Goal: Transaction & Acquisition: Obtain resource

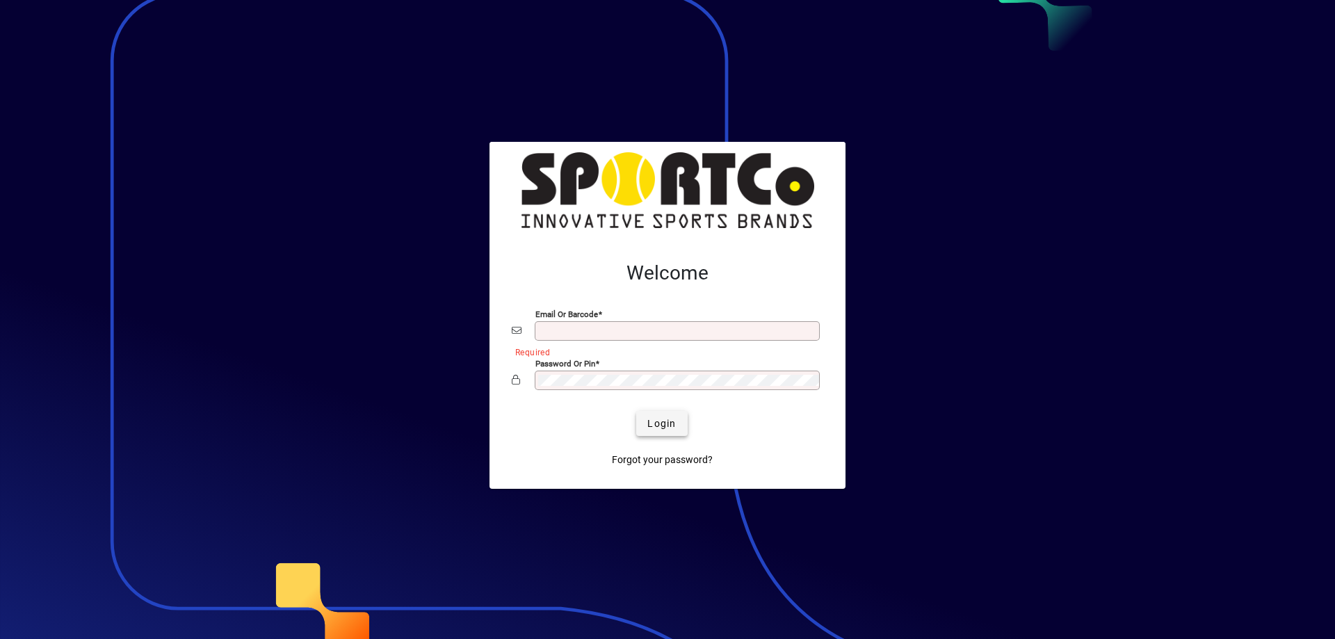
type input "**********"
click at [665, 421] on span "Login" at bounding box center [661, 423] width 28 height 15
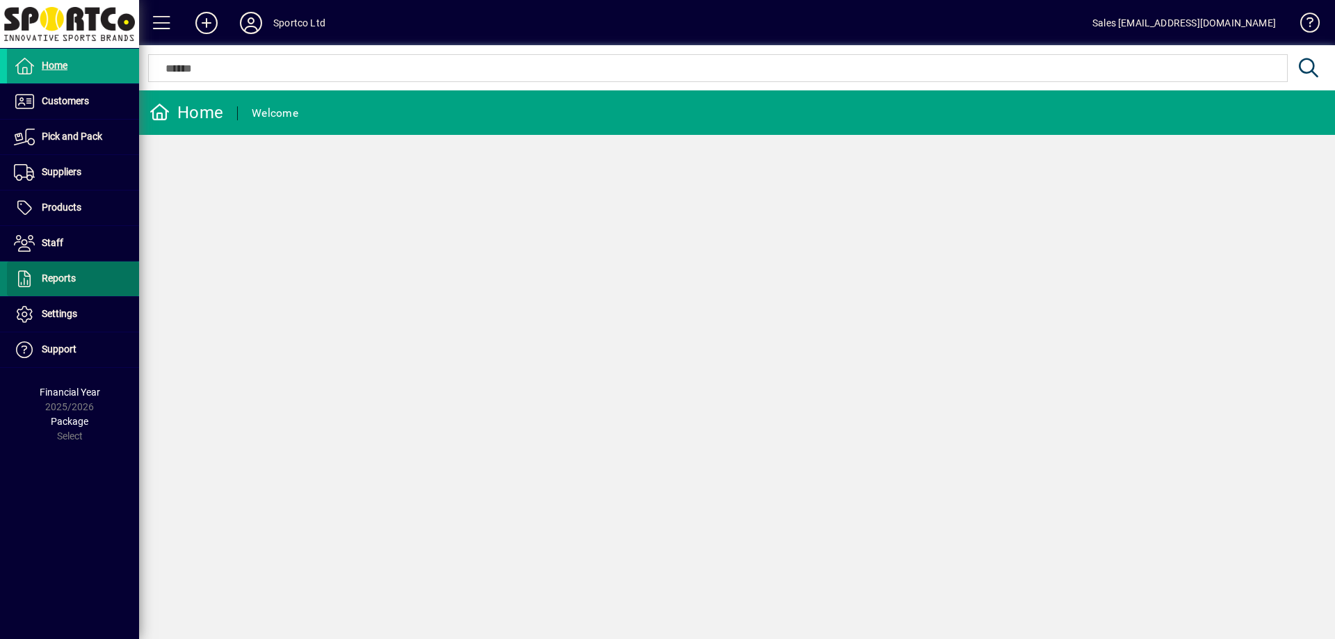
click at [111, 285] on span at bounding box center [73, 278] width 132 height 33
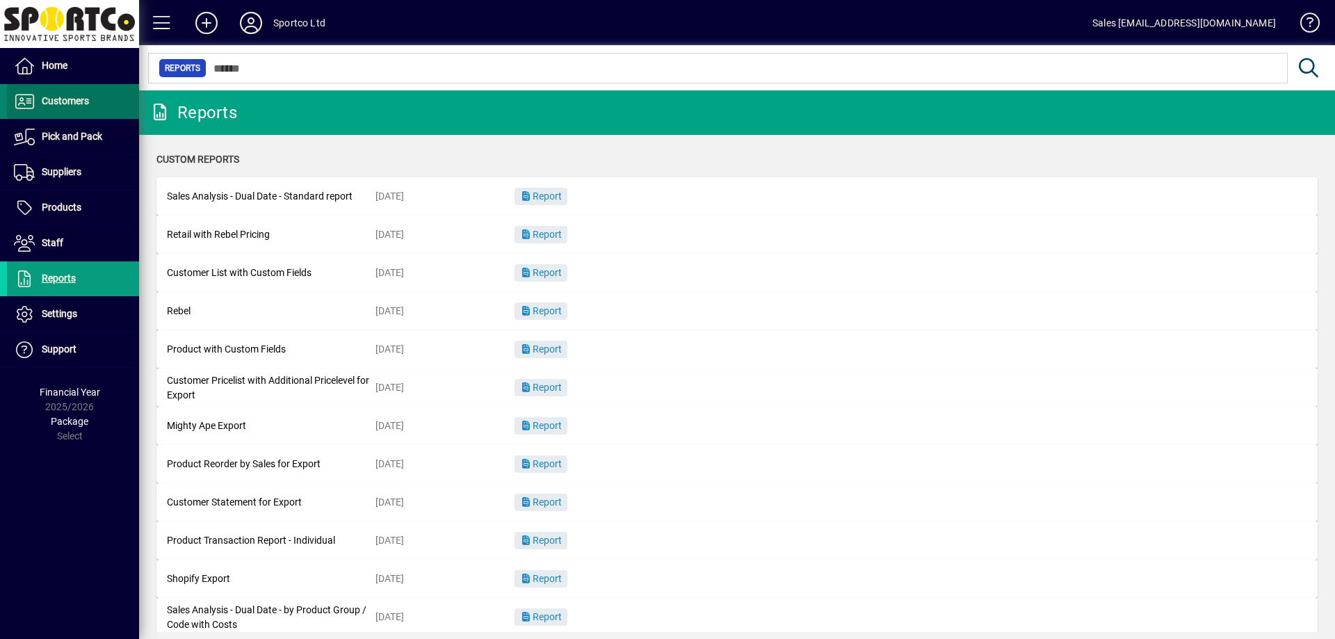
click at [82, 103] on span "Customers" at bounding box center [65, 100] width 47 height 11
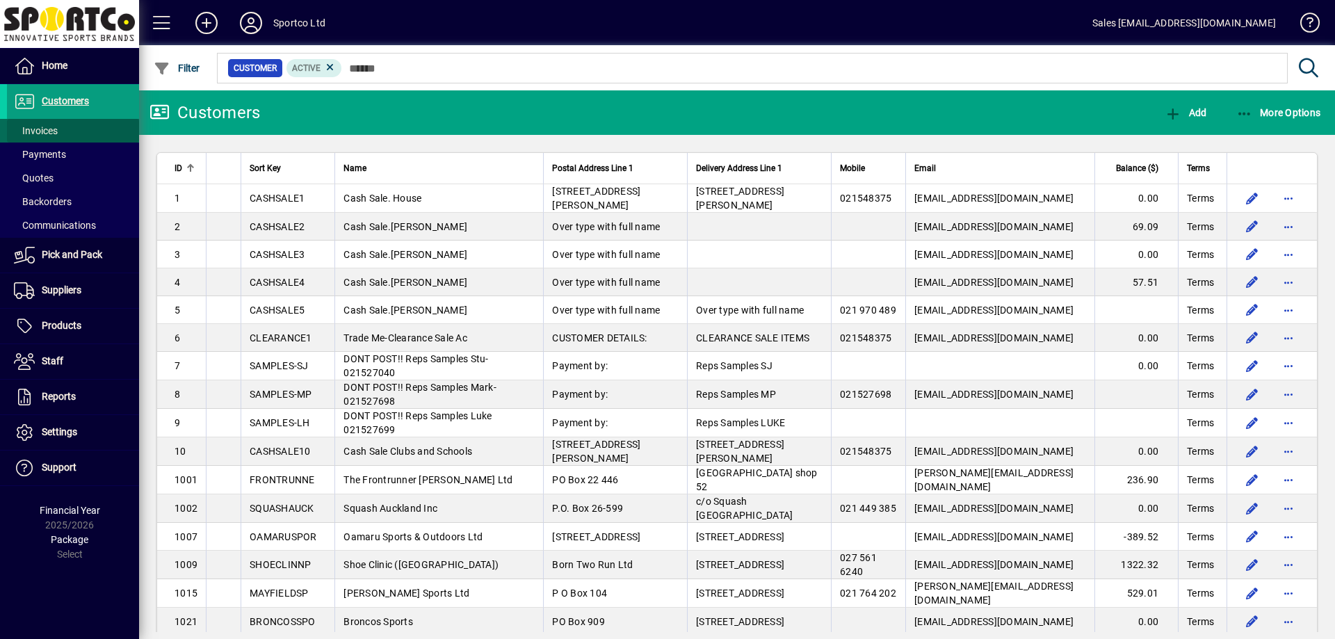
click at [95, 136] on span at bounding box center [73, 130] width 132 height 33
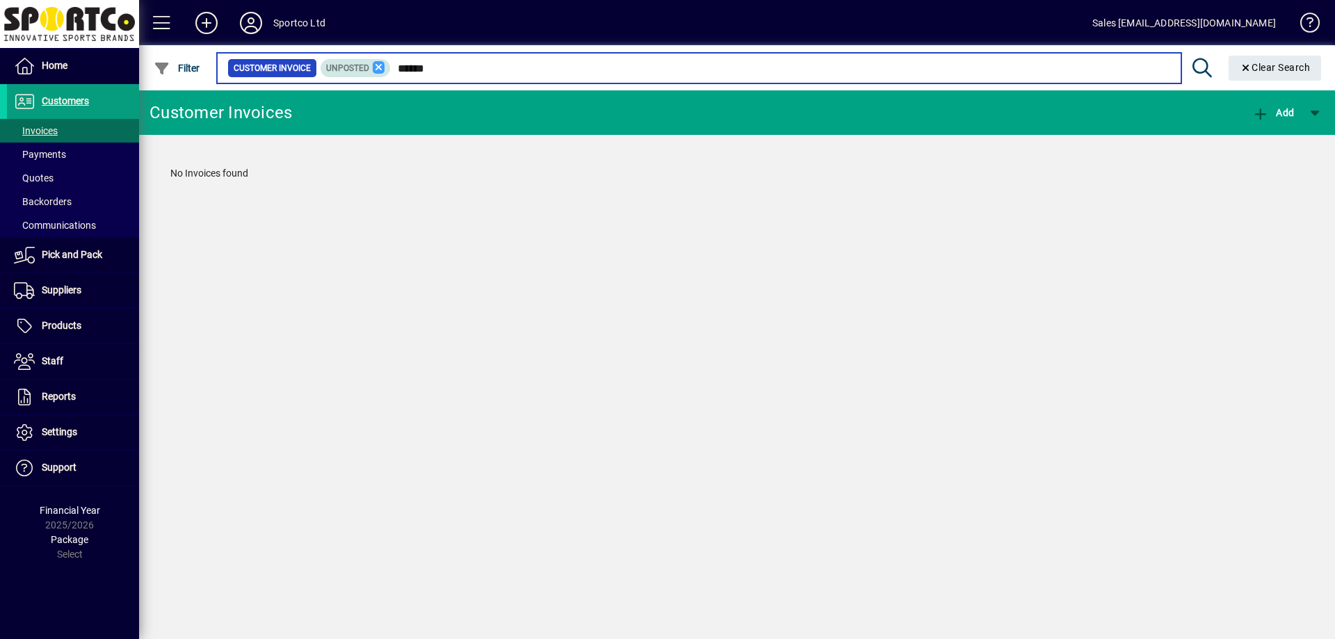
type input "******"
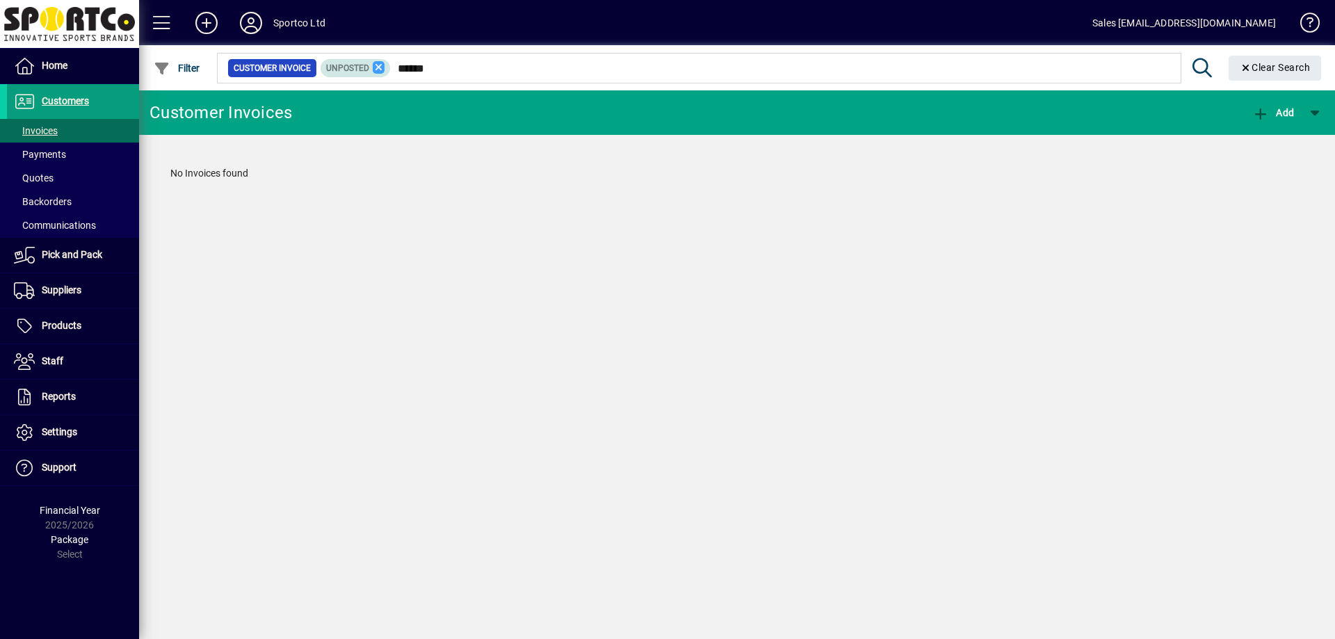
click at [378, 68] on icon at bounding box center [379, 67] width 13 height 13
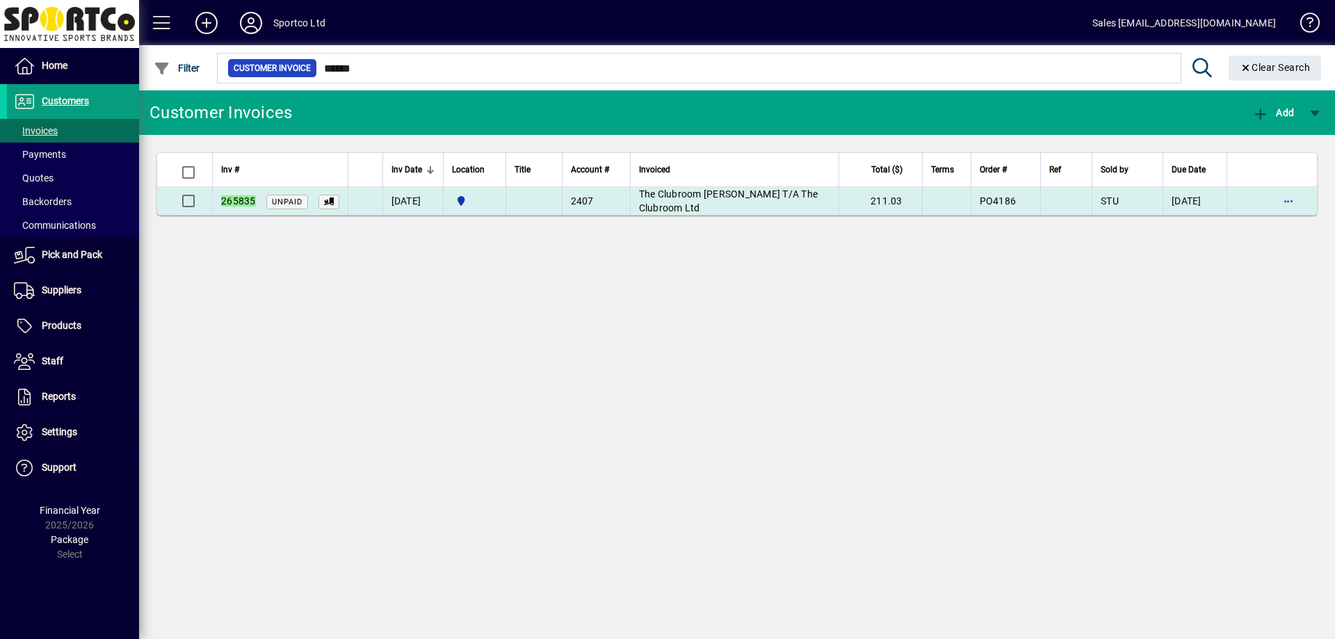
click at [562, 211] on td at bounding box center [533, 201] width 56 height 28
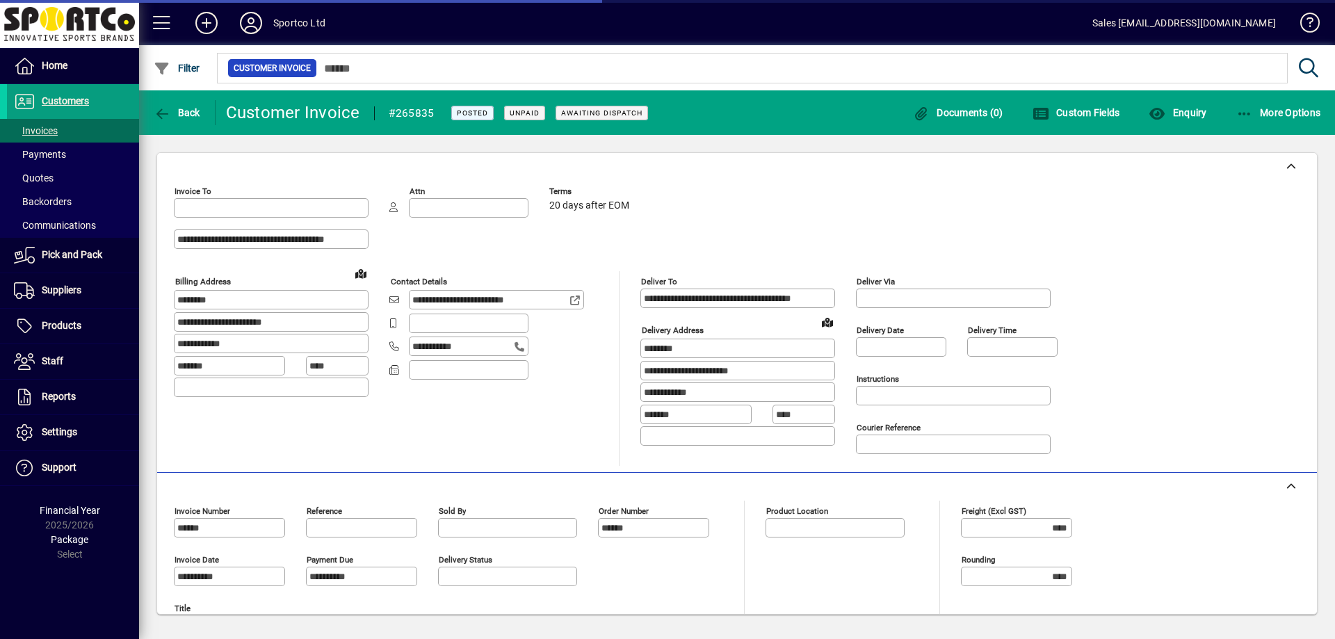
type input "**********"
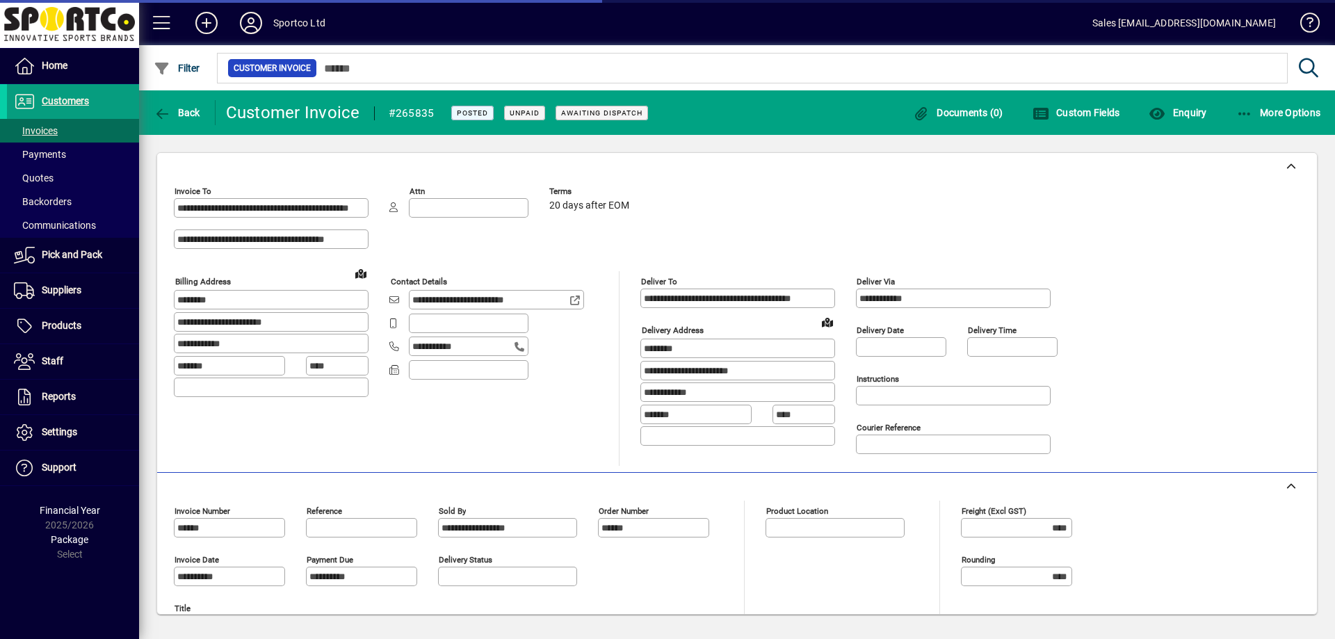
type input "**********"
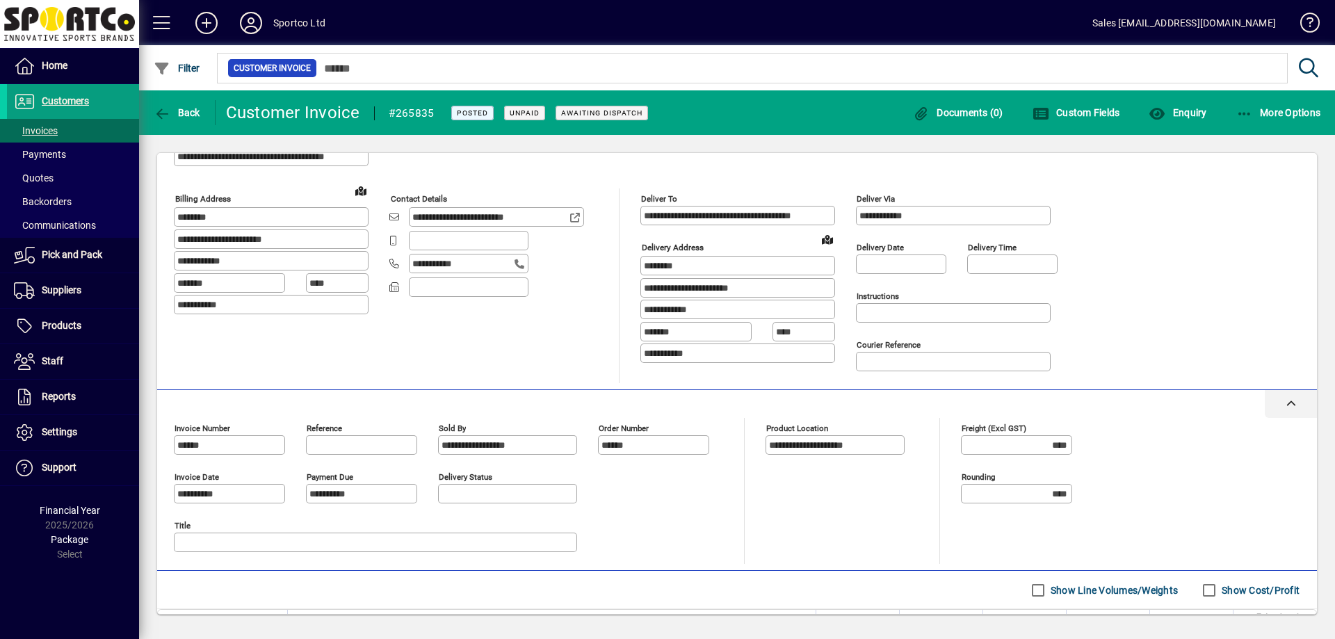
scroll to position [209, 0]
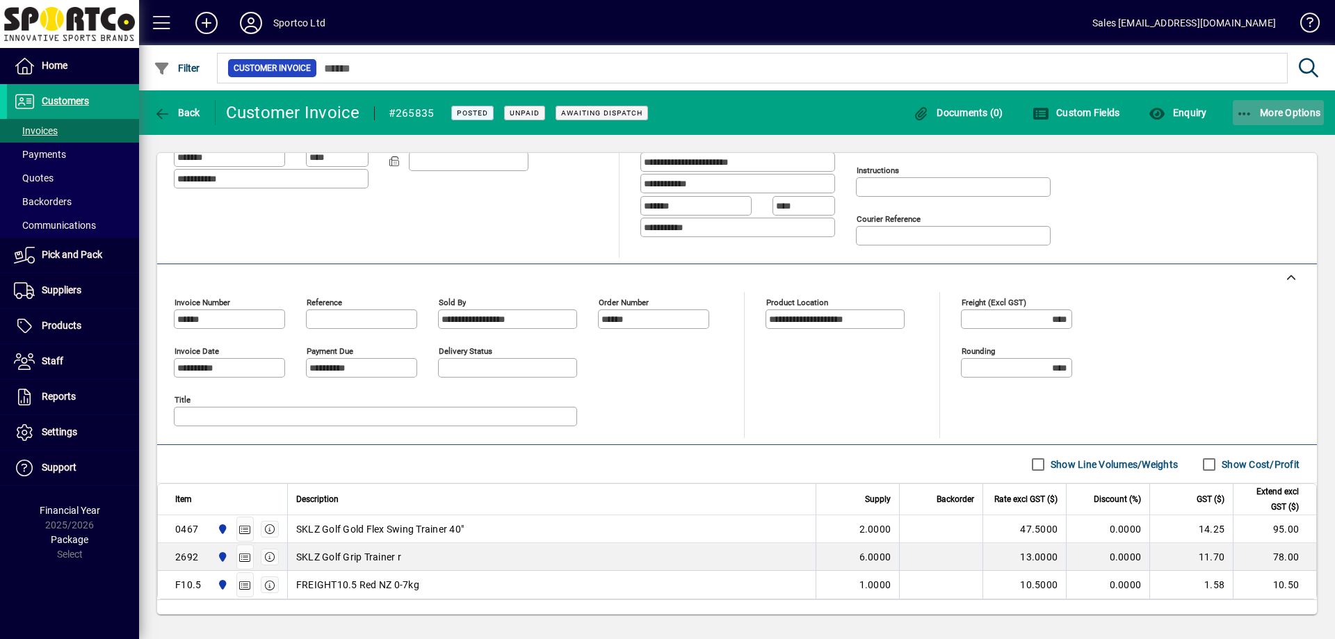
click at [1240, 113] on icon "button" at bounding box center [1244, 114] width 17 height 14
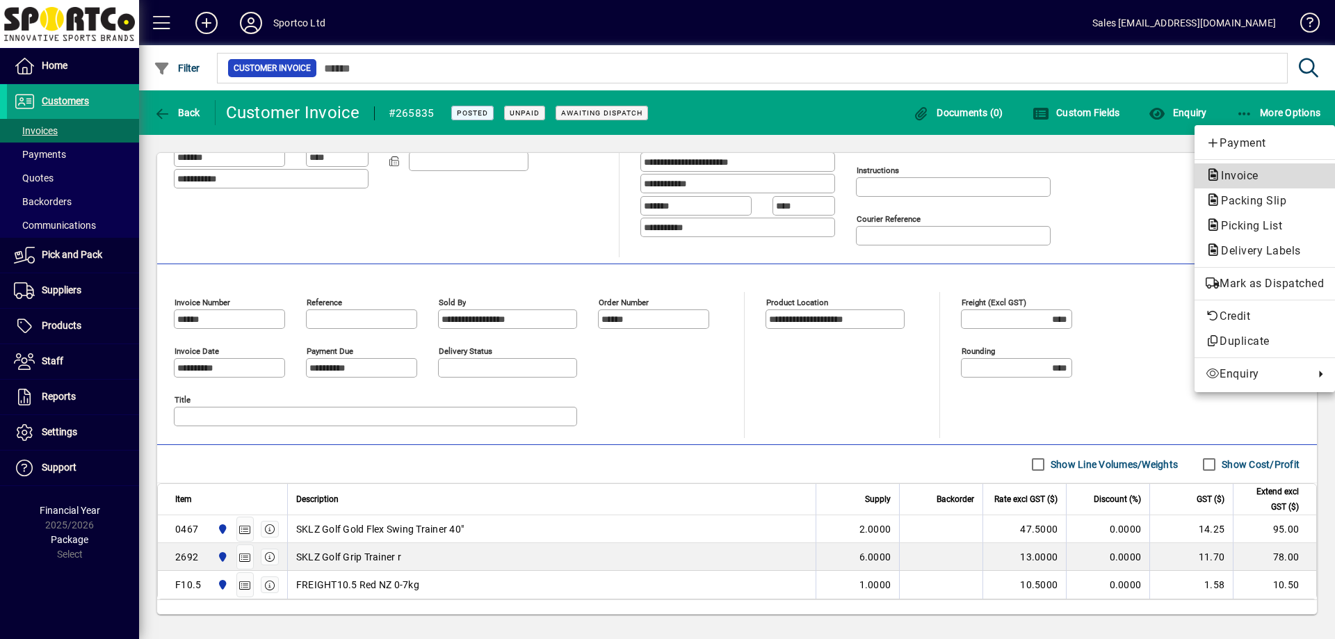
click at [1225, 172] on span "Invoice" at bounding box center [1235, 175] width 60 height 13
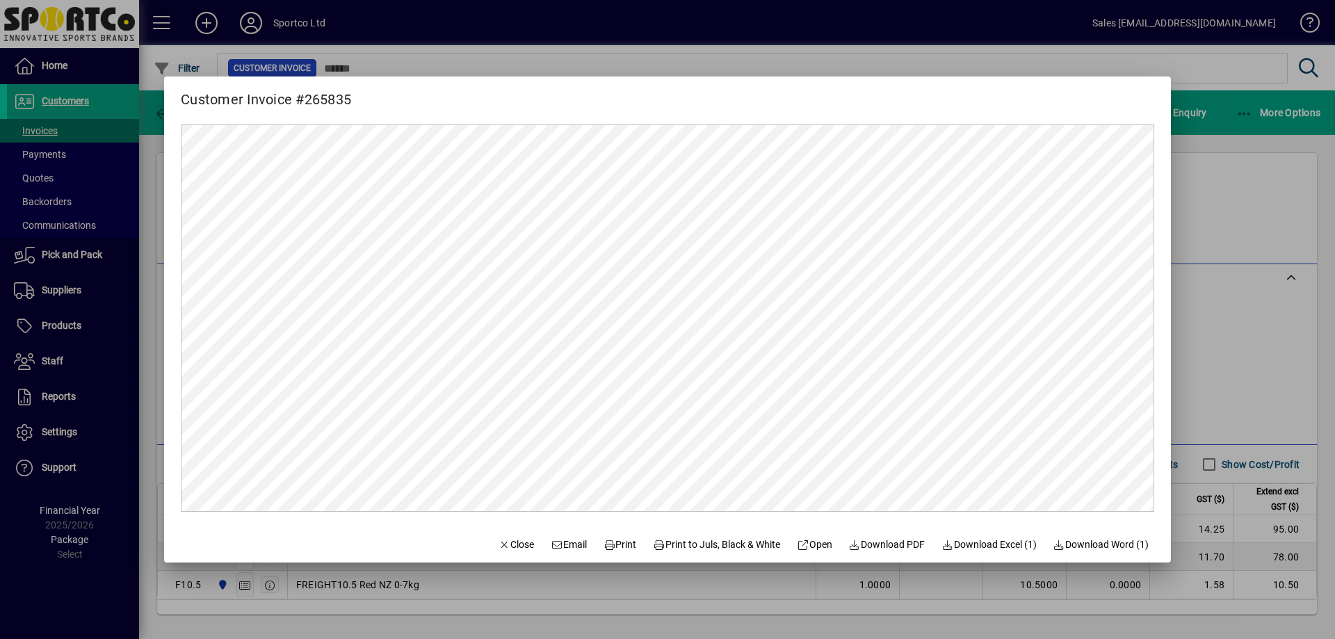
scroll to position [0, 0]
click at [893, 546] on span "Download PDF" at bounding box center [887, 544] width 76 height 15
click at [1249, 220] on div at bounding box center [667, 319] width 1335 height 639
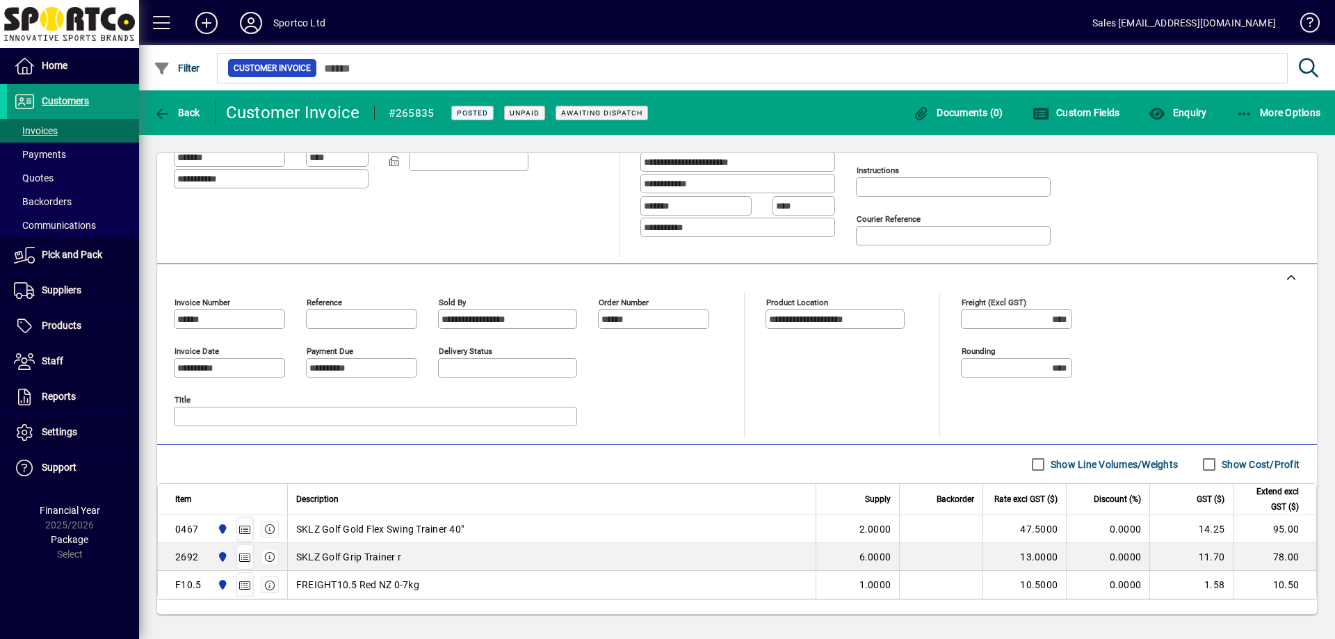
click at [90, 101] on span at bounding box center [73, 101] width 132 height 33
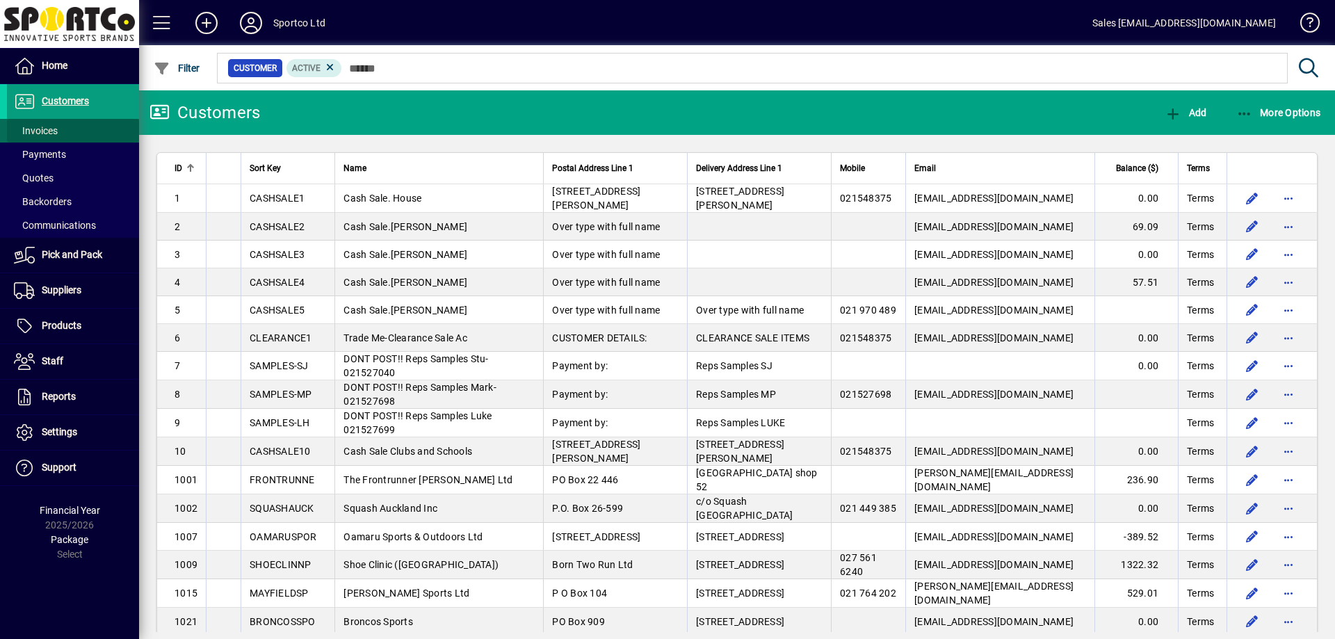
click at [74, 134] on span at bounding box center [73, 130] width 132 height 33
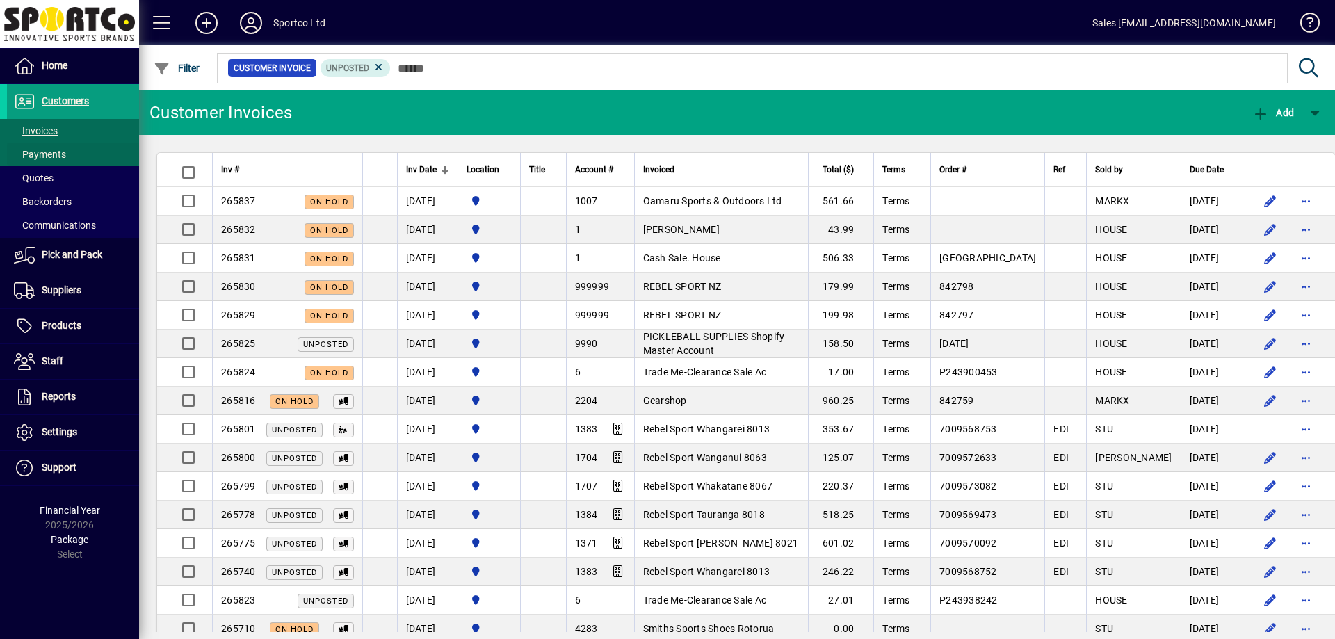
click at [48, 155] on span "Payments" at bounding box center [40, 154] width 52 height 11
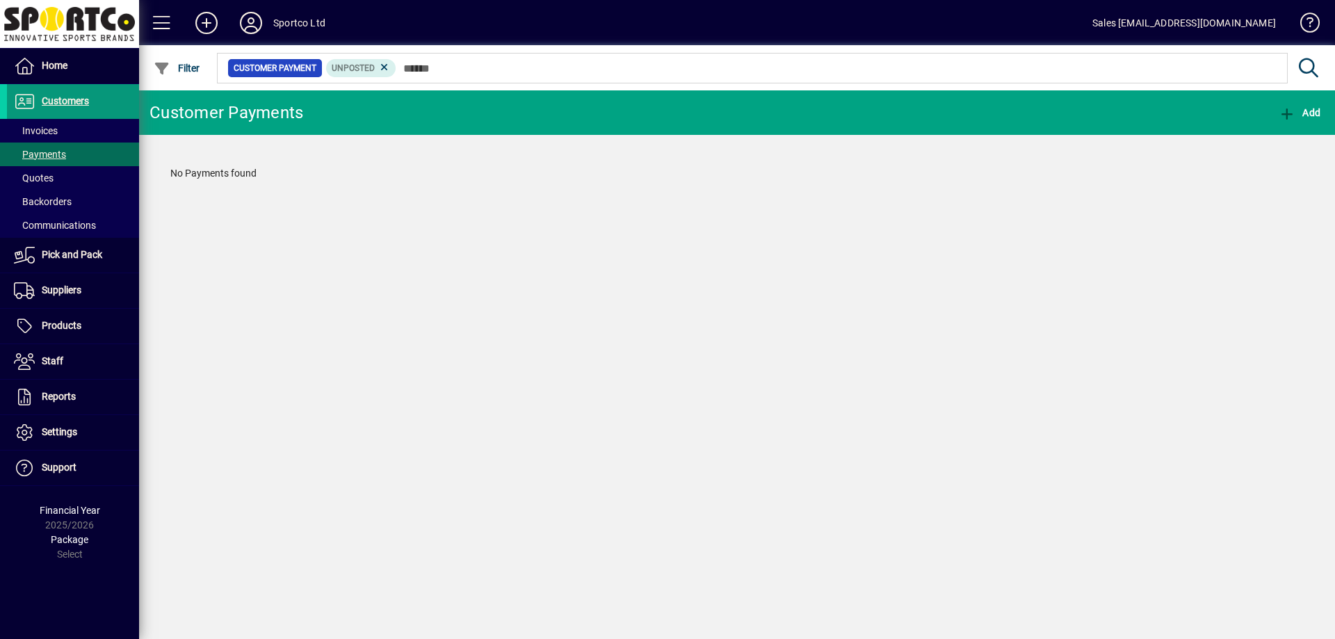
click at [66, 104] on span "Customers" at bounding box center [65, 100] width 47 height 11
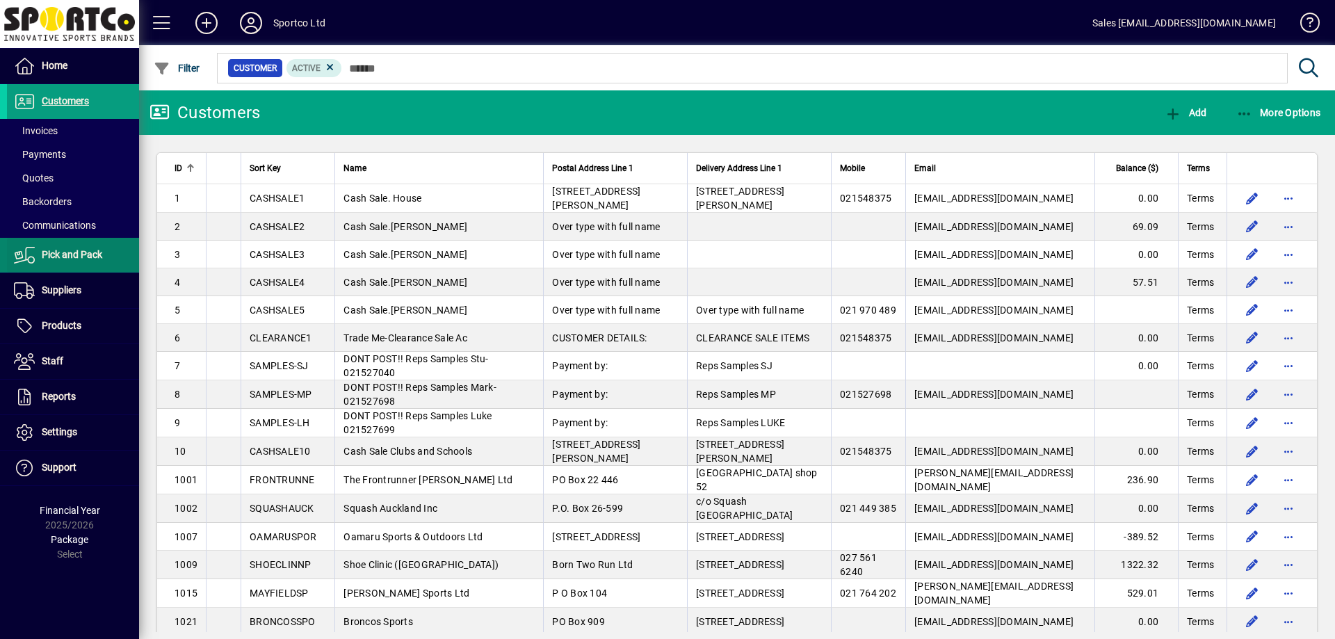
click at [87, 259] on span "Pick and Pack" at bounding box center [72, 254] width 60 height 11
